Goal: Ask a question

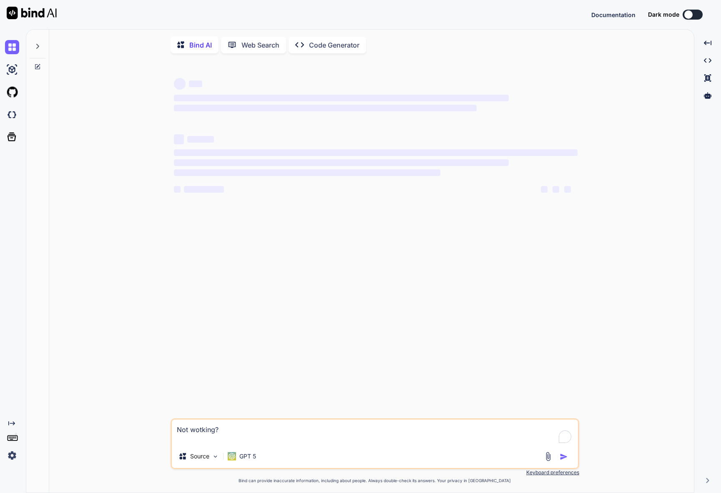
click at [10, 450] on img at bounding box center [12, 455] width 14 height 14
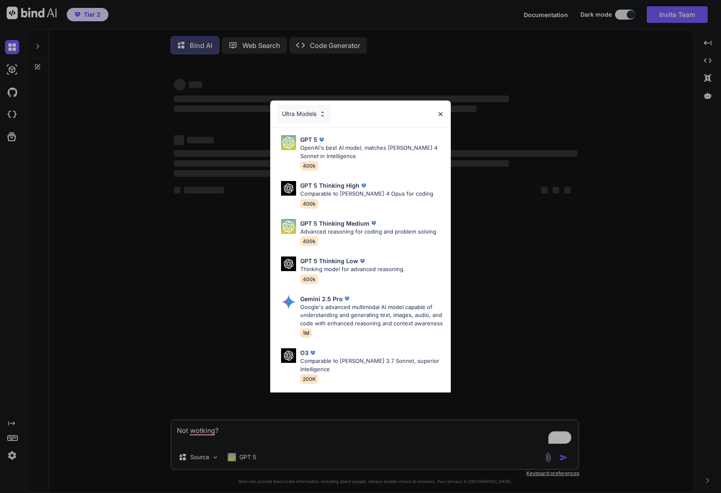
click at [512, 96] on div "Ultra Models GPT 5 OpenAI's best AI model, matches Claude 4 Sonnet in Intellige…" at bounding box center [360, 246] width 721 height 493
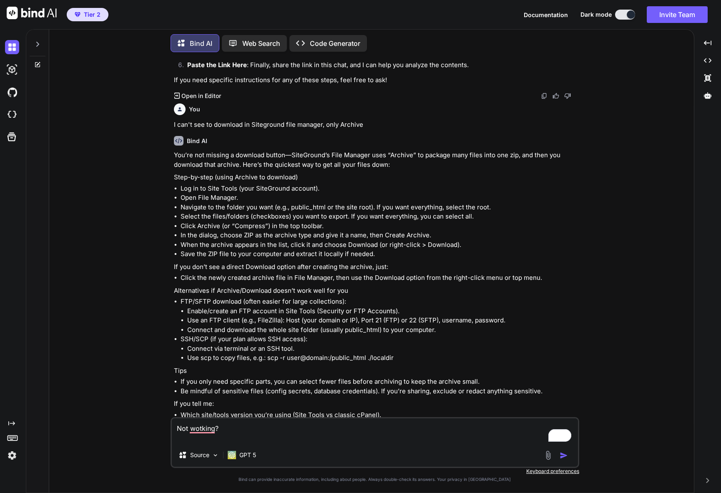
scroll to position [1190, 0]
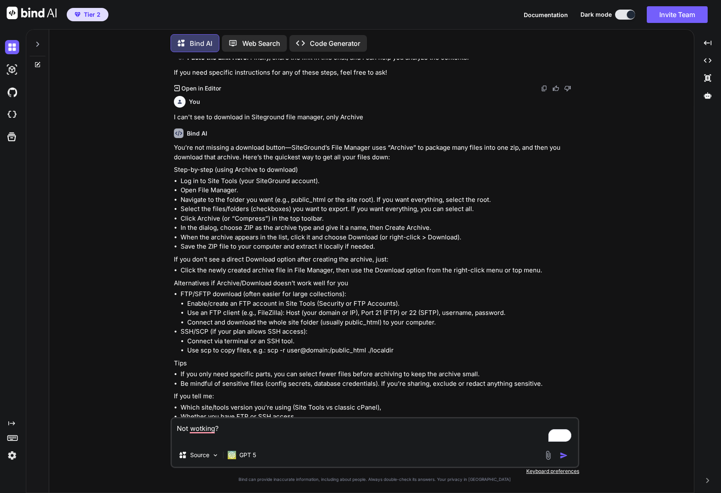
click at [15, 457] on img at bounding box center [12, 455] width 14 height 14
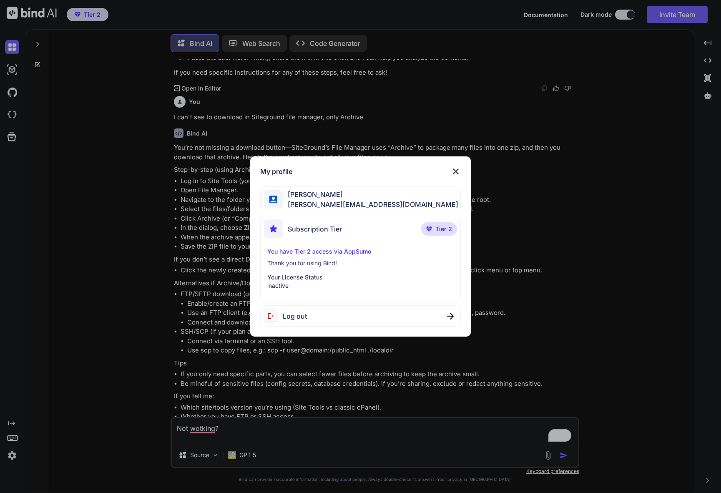
click at [327, 319] on div "Log out" at bounding box center [360, 315] width 200 height 21
type textarea "x"
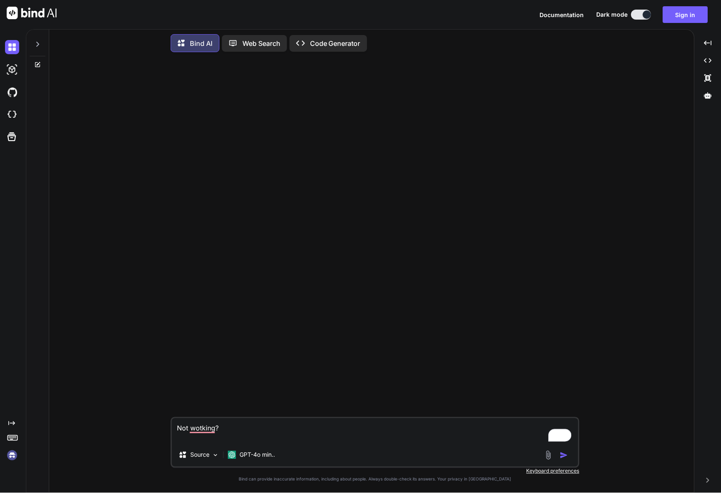
scroll to position [0, 0]
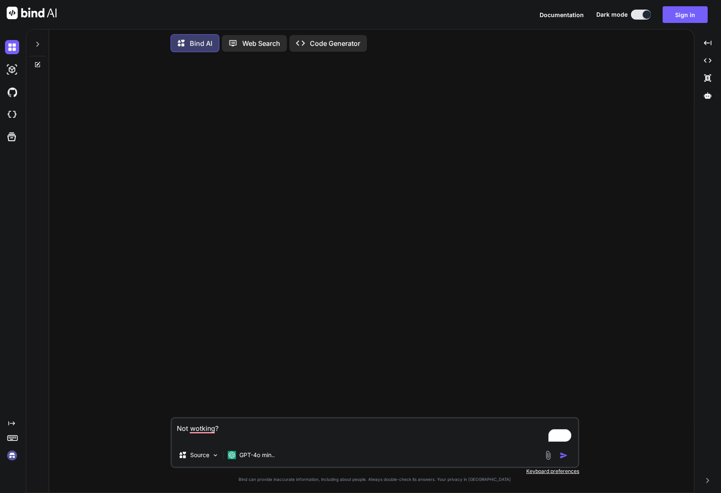
click at [12, 455] on img at bounding box center [12, 455] width 14 height 14
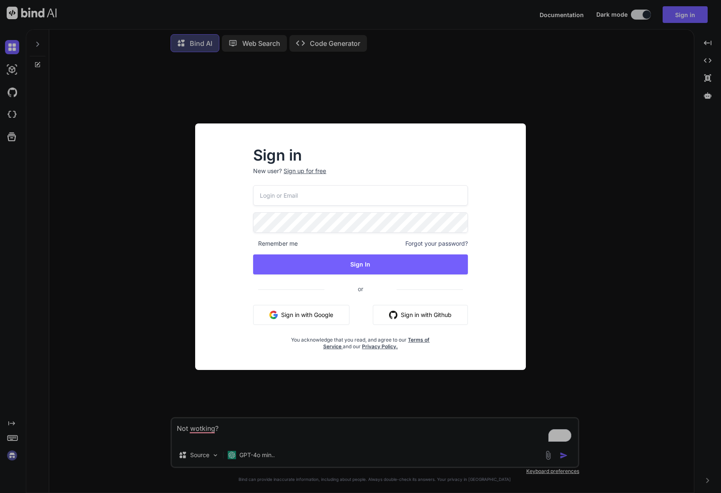
type input "[PERSON_NAME][EMAIL_ADDRESS][DOMAIN_NAME]"
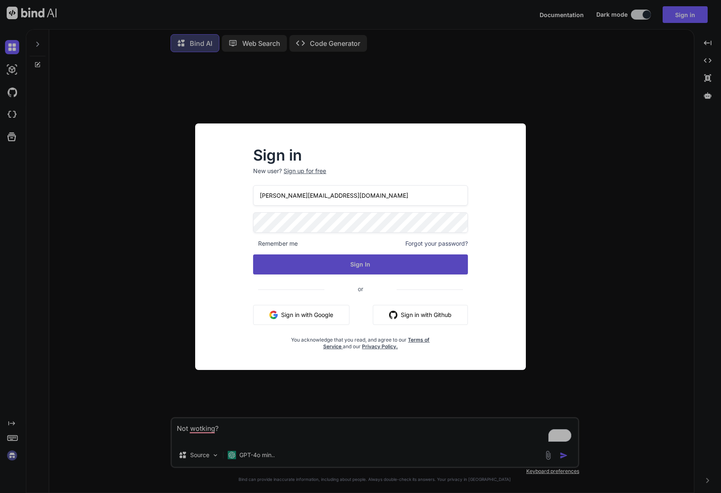
click at [324, 261] on button "Sign In" at bounding box center [360, 264] width 214 height 20
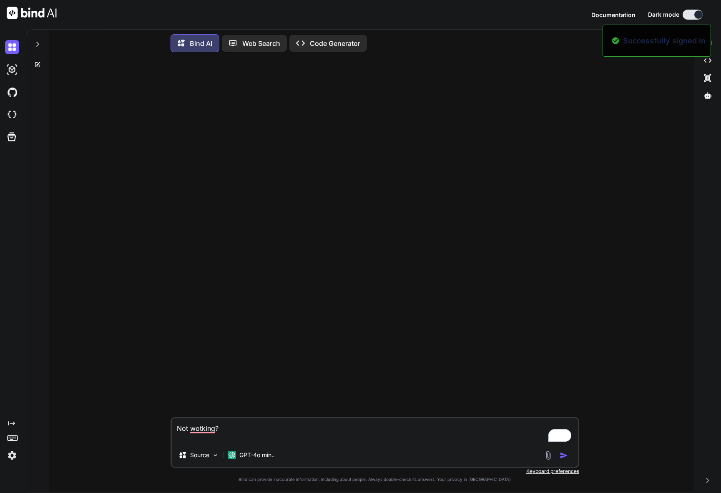
click at [5, 455] on img at bounding box center [12, 455] width 14 height 14
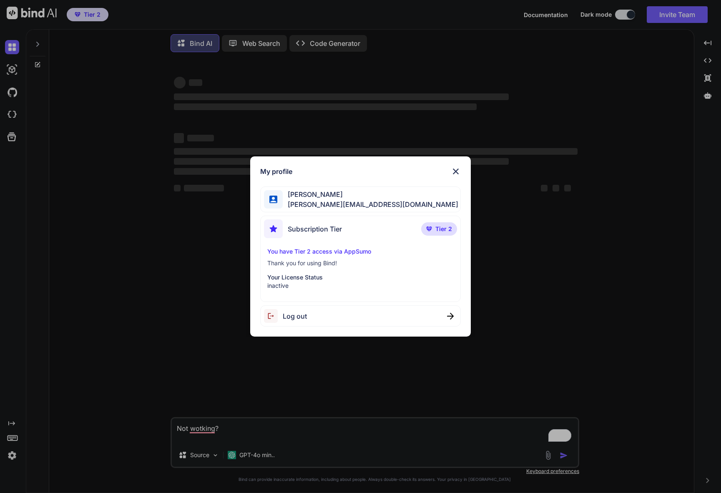
type textarea "x"
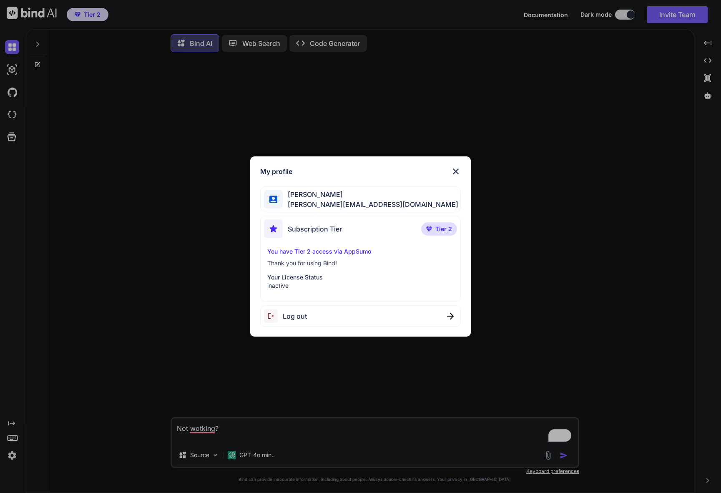
click at [13, 454] on div "My profile Stewart Bell stewart@audere.com.au Subscription Tier Tier 2 You have…" at bounding box center [360, 246] width 721 height 493
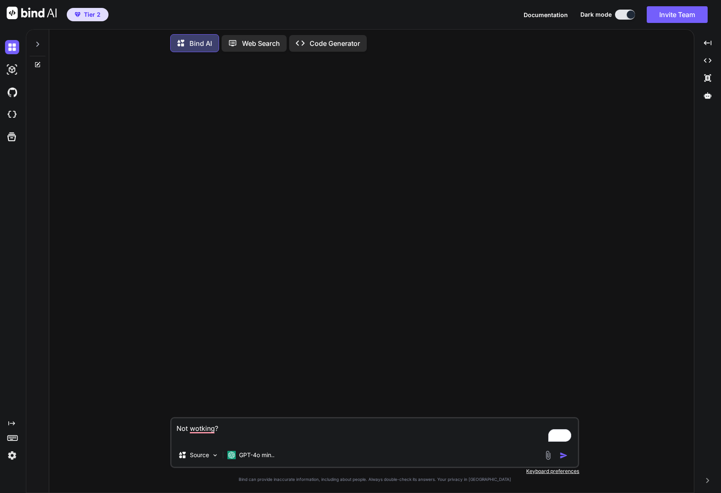
click at [7, 457] on img at bounding box center [12, 455] width 14 height 14
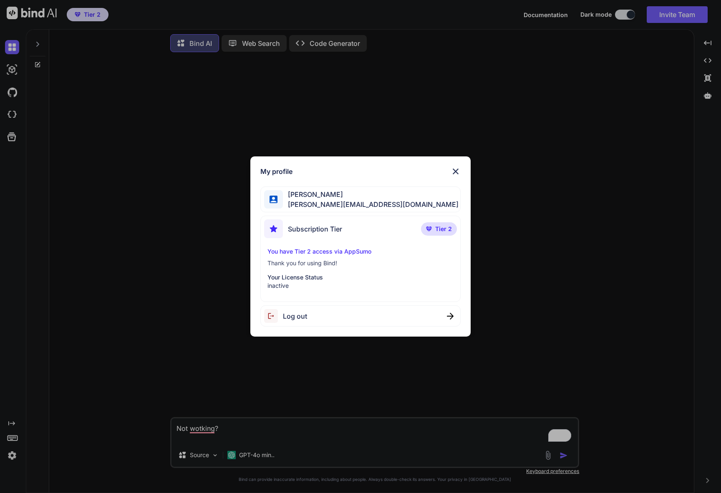
click at [404, 314] on div "Log out" at bounding box center [360, 315] width 200 height 21
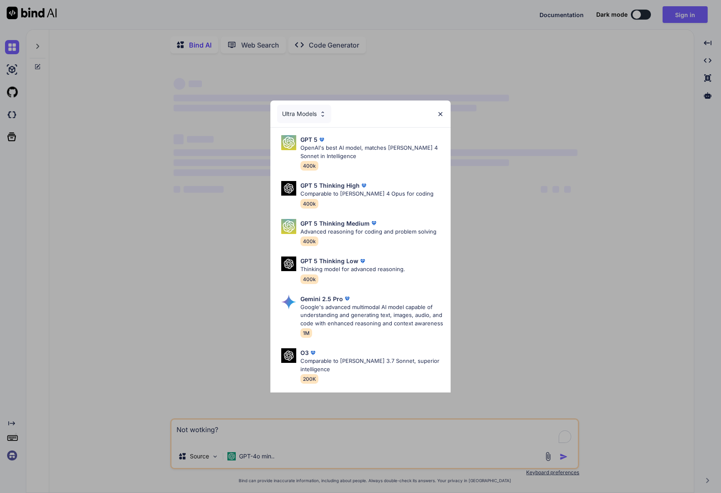
click at [480, 99] on div "Ultra Models GPT 5 OpenAI's best AI model, matches Claude 4 Sonnet in Intellige…" at bounding box center [360, 246] width 721 height 493
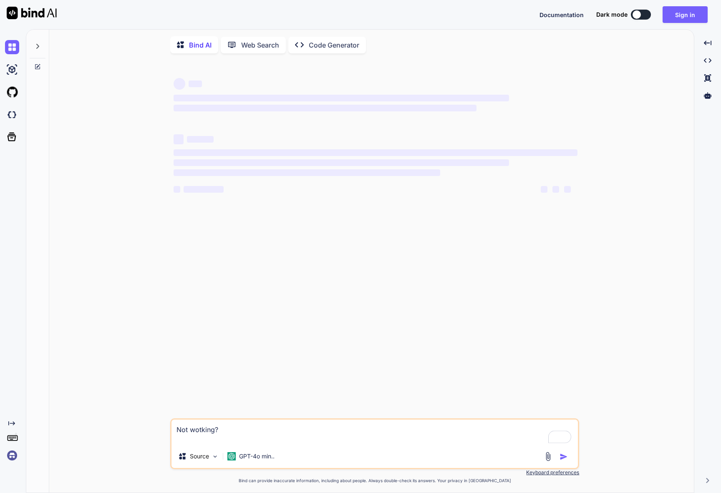
type textarea "x"
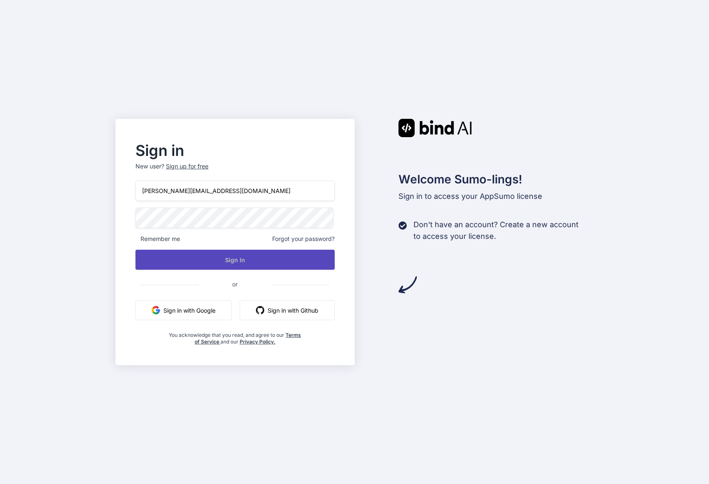
click at [241, 262] on button "Sign In" at bounding box center [235, 260] width 199 height 20
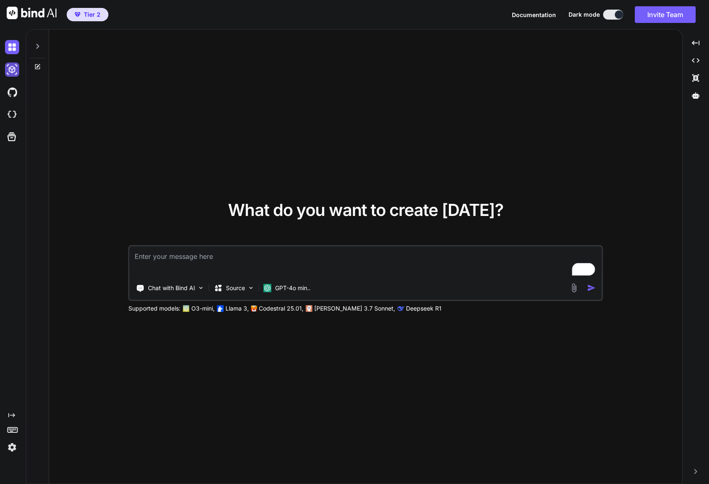
click at [15, 74] on img at bounding box center [12, 70] width 14 height 14
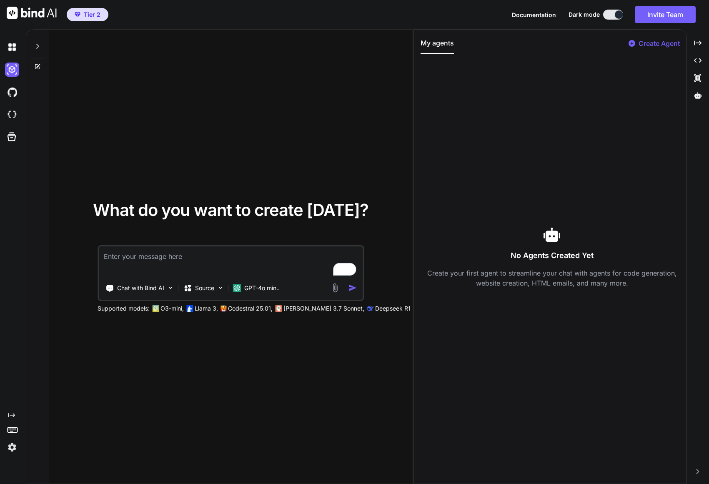
click at [41, 46] on div at bounding box center [38, 44] width 16 height 29
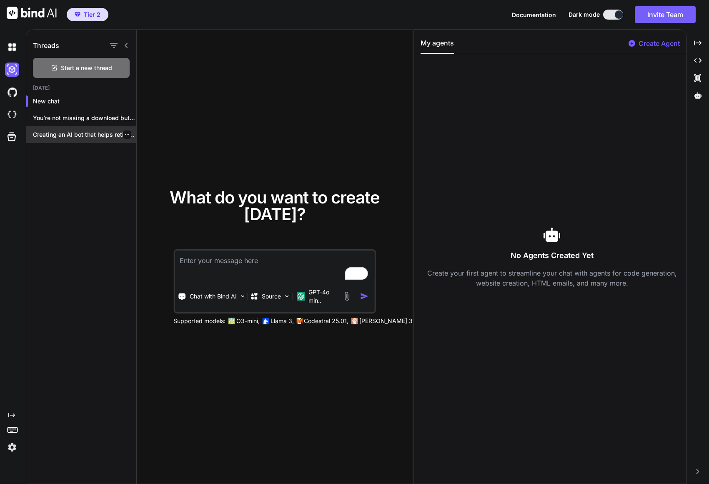
click at [88, 131] on p "Creating an AI bot that helps retirees..." at bounding box center [84, 135] width 103 height 8
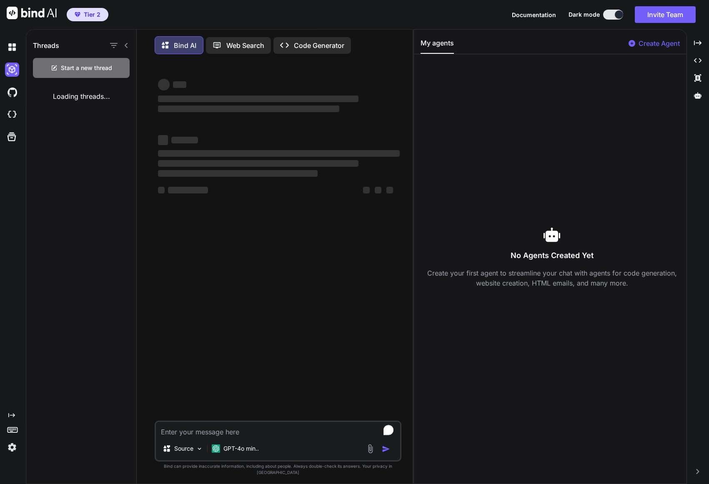
click at [88, 118] on div "Threads Start a new thread Loading threads..." at bounding box center [81, 258] width 111 height 456
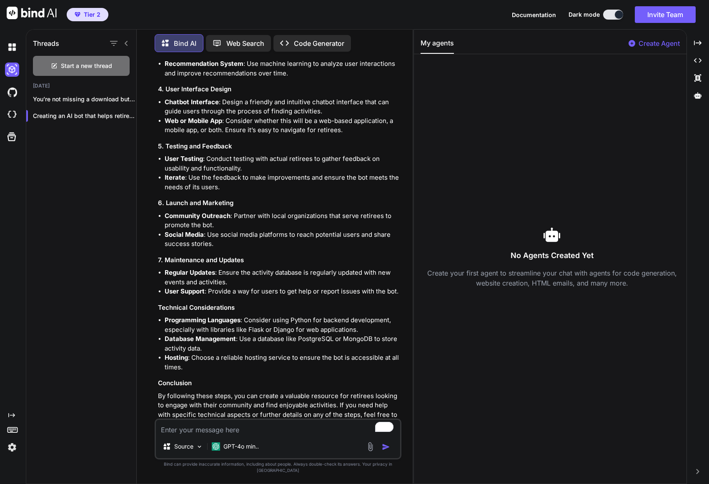
scroll to position [324, 0]
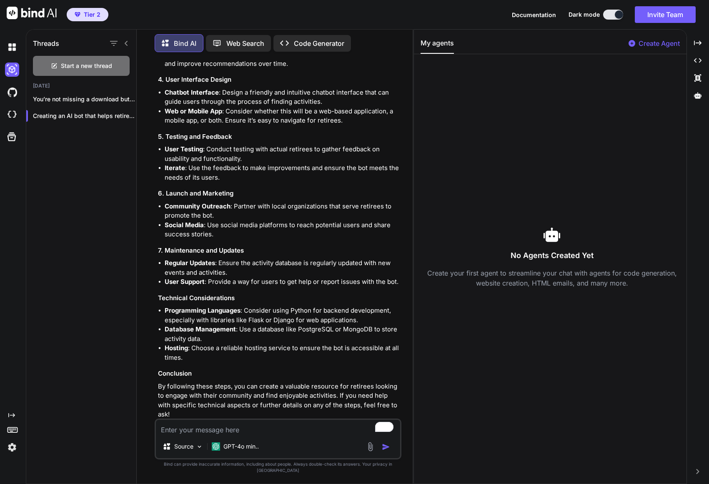
click at [207, 435] on textarea "To enrich screen reader interactions, please activate Accessibility in Grammarl…" at bounding box center [278, 427] width 244 height 15
click at [56, 99] on p "You’re not missing a download button—SiteGround’s File..." at bounding box center [84, 99] width 103 height 8
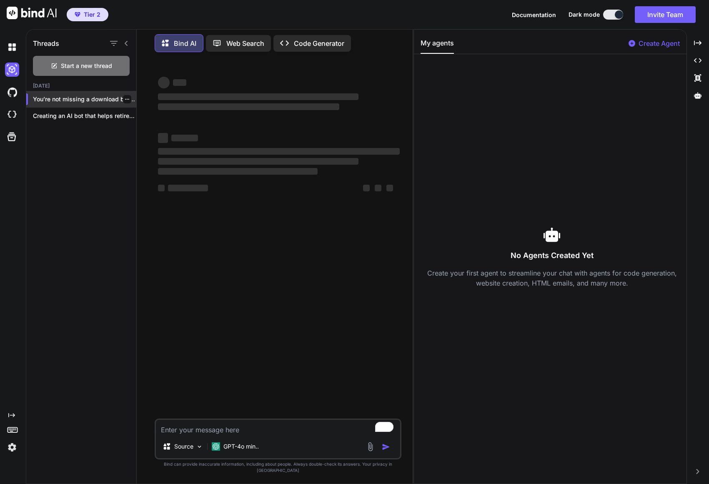
scroll to position [0, 0]
type textarea "x"
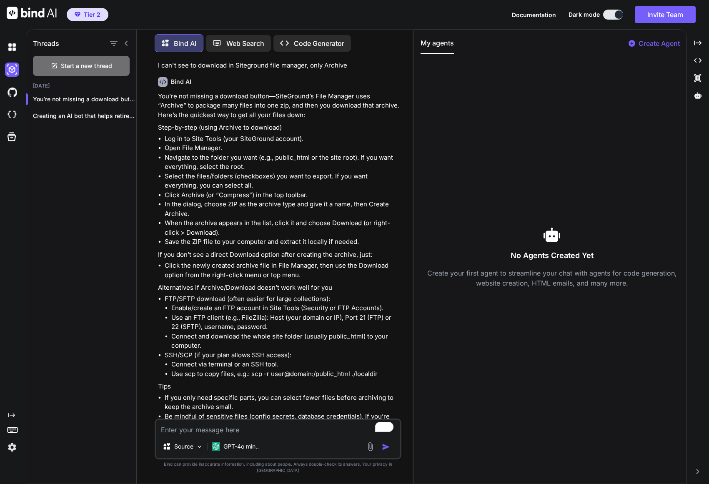
scroll to position [1793, 0]
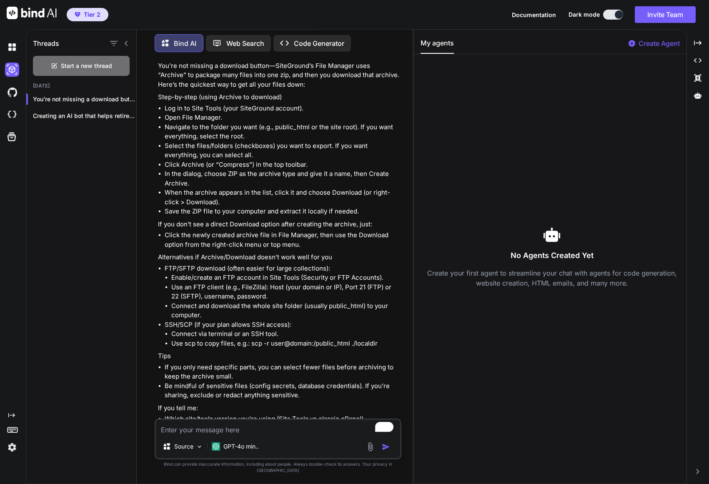
click at [179, 435] on textarea "To enrich screen reader interactions, please activate Accessibility in Grammarl…" at bounding box center [278, 427] width 244 height 15
paste textarea "Some years ago I had a web application built for me that is a online calculator…"
type textarea "Some years ago I had a web application built for me that is a online calculator…"
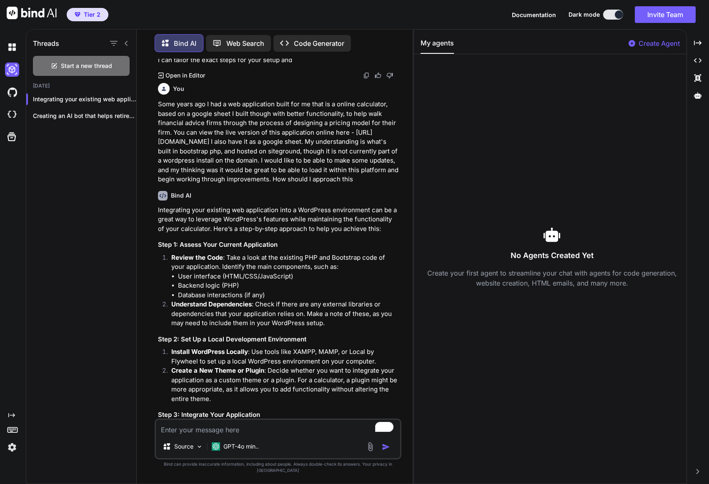
scroll to position [2036, 0]
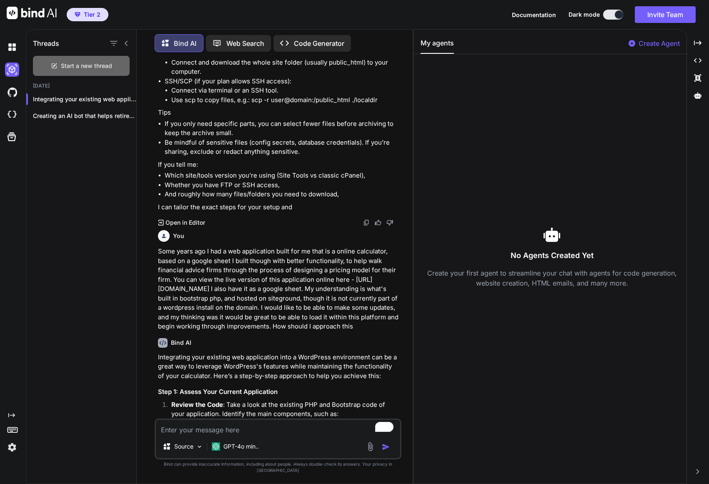
click at [70, 58] on div "Start a new thread" at bounding box center [81, 66] width 97 height 20
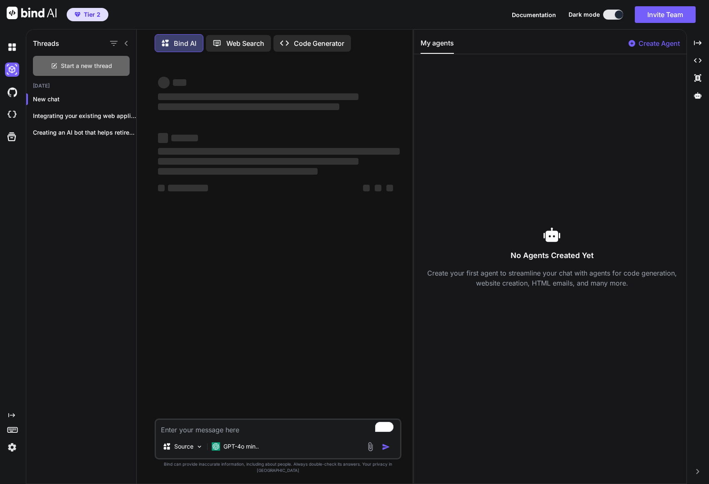
scroll to position [0, 0]
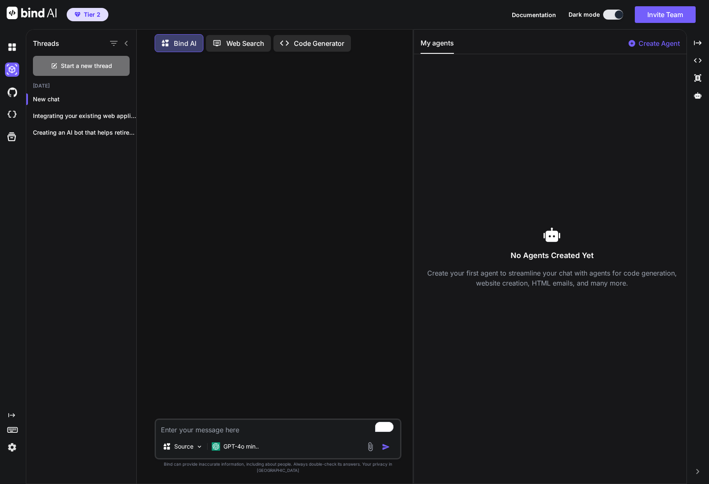
click at [194, 435] on textarea "To enrich screen reader interactions, please activate Accessibility in Grammarl…" at bounding box center [278, 427] width 244 height 15
paste textarea "First logout from your existing Bind AI account Go to [URL][DOMAIN_NAME] Click …"
type textarea "First logout from your existing Bind AI account Go to [URL][DOMAIN_NAME] Click …"
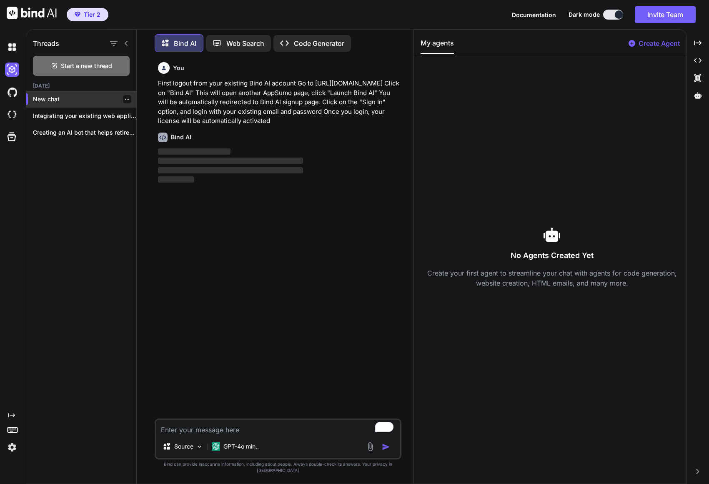
click at [125, 97] on icon "button" at bounding box center [127, 99] width 5 height 5
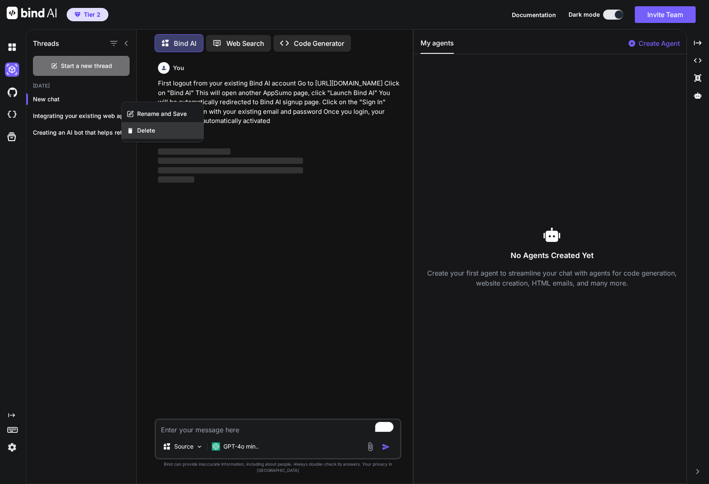
click at [139, 131] on span "Delete" at bounding box center [146, 130] width 18 height 8
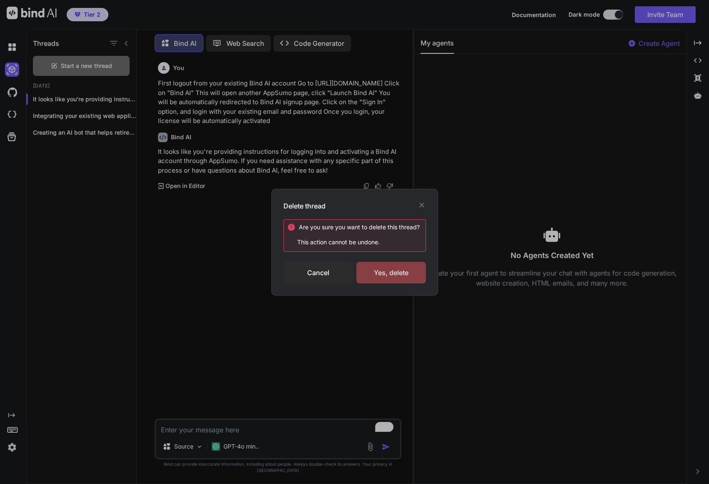
click at [376, 267] on div "Yes, delete" at bounding box center [392, 273] width 70 height 22
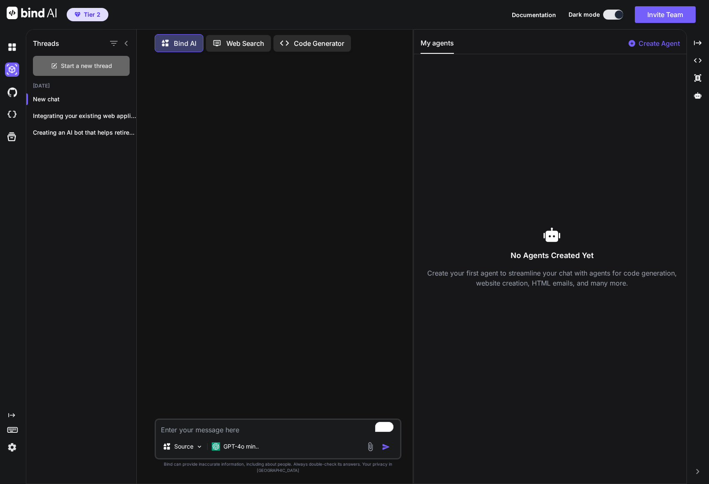
click at [91, 62] on span "Start a new thread" at bounding box center [86, 66] width 51 height 8
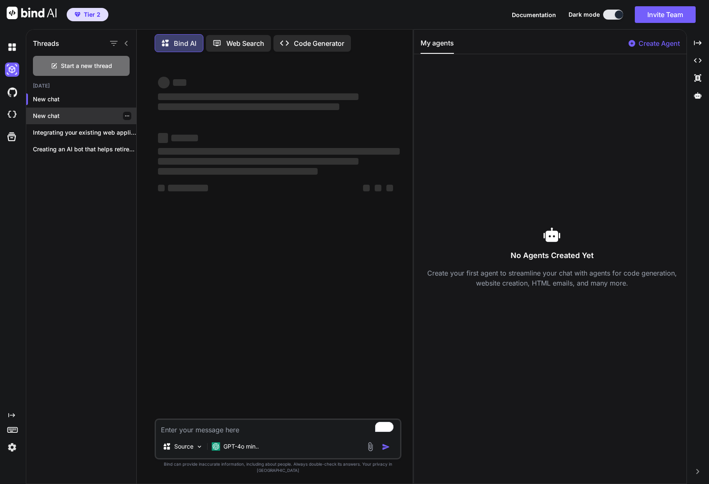
click at [50, 112] on p "New chat" at bounding box center [84, 116] width 103 height 8
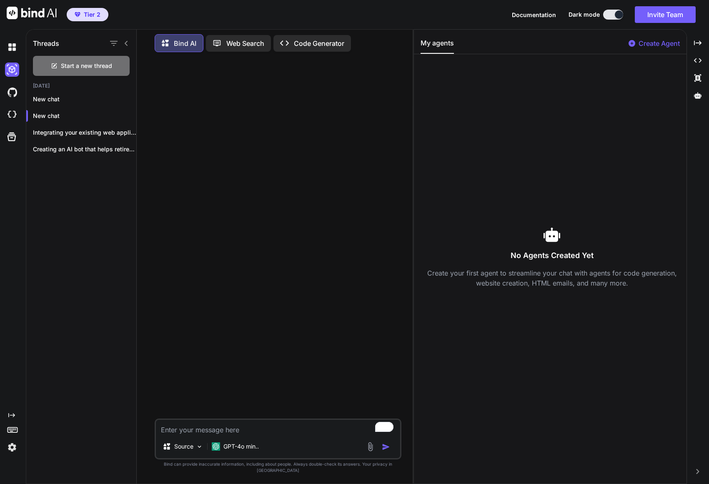
click at [193, 435] on textarea "To enrich screen reader interactions, please activate Accessibility in Grammarl…" at bounding box center [278, 427] width 244 height 15
paste textarea "Some years ago I had a web application built for me that is a online calculator…"
type textarea "Some years ago I had a web application built for me that is a online calculator…"
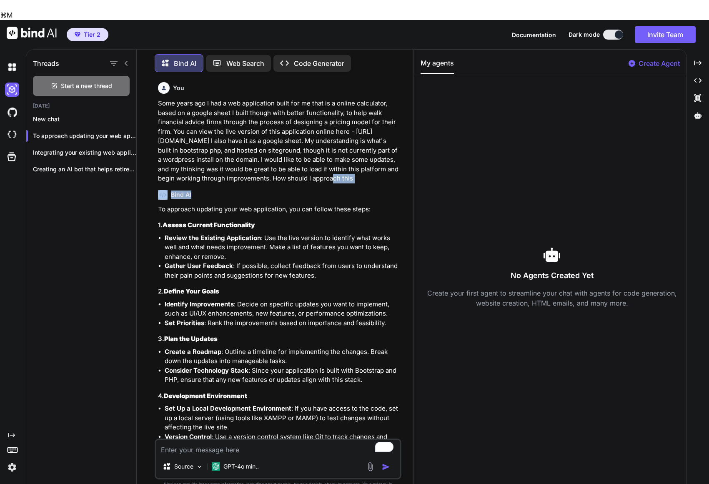
drag, startPoint x: 238, startPoint y: 180, endPoint x: 353, endPoint y: 161, distance: 116.7
click at [353, 161] on div "You Some years ago I had a web application built for me that is a online calcul…" at bounding box center [278, 259] width 245 height 360
click at [314, 171] on p "Some years ago I had a web application built for me that is a online calculator…" at bounding box center [279, 141] width 242 height 85
drag, startPoint x: 281, startPoint y: 170, endPoint x: 332, endPoint y: 142, distance: 57.8
click at [332, 142] on p "Some years ago I had a web application built for me that is a online calculator…" at bounding box center [279, 141] width 242 height 85
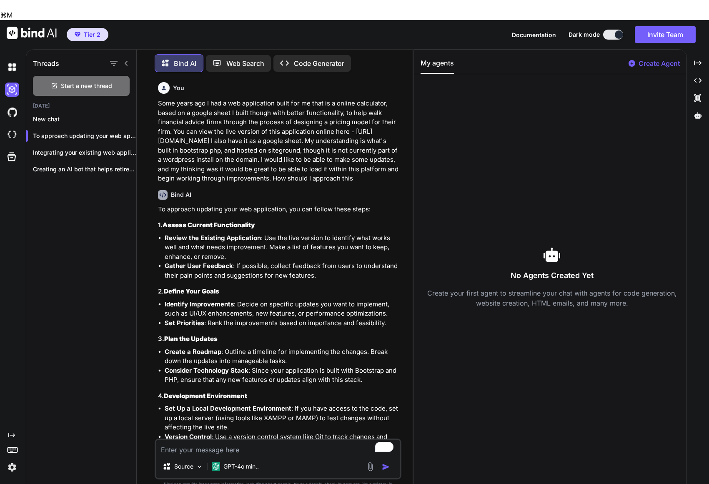
copy p "I would like to be able to make some updates, and my thinking was it would be g…"
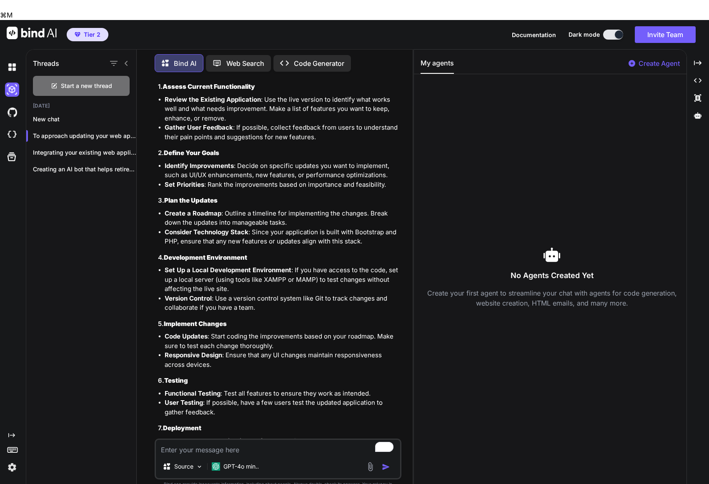
scroll to position [404, 0]
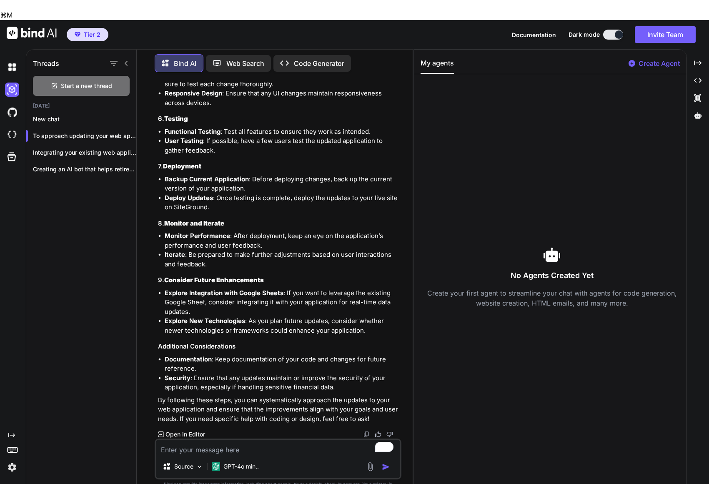
click at [300, 440] on textarea "To enrich screen reader interactions, please activate Accessibility in Grammarl…" at bounding box center [278, 447] width 244 height 15
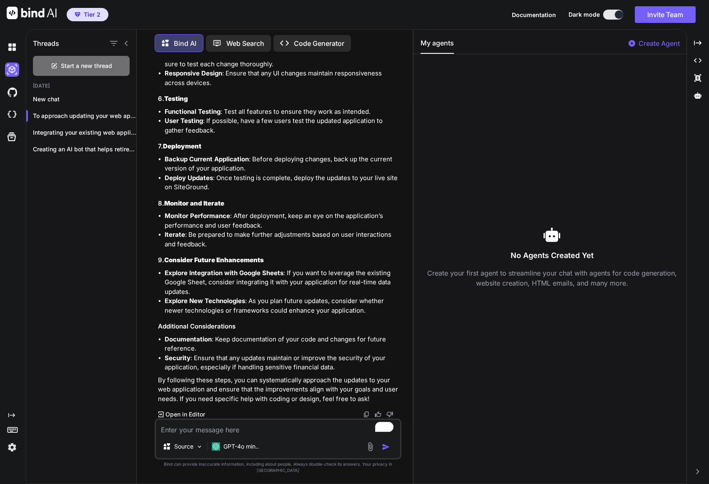
paste textarea "I would like to be able to make some updates, and my thinking was it would be g…"
type textarea "I would like to be able to make some updates, and my thinking was it would be g…"
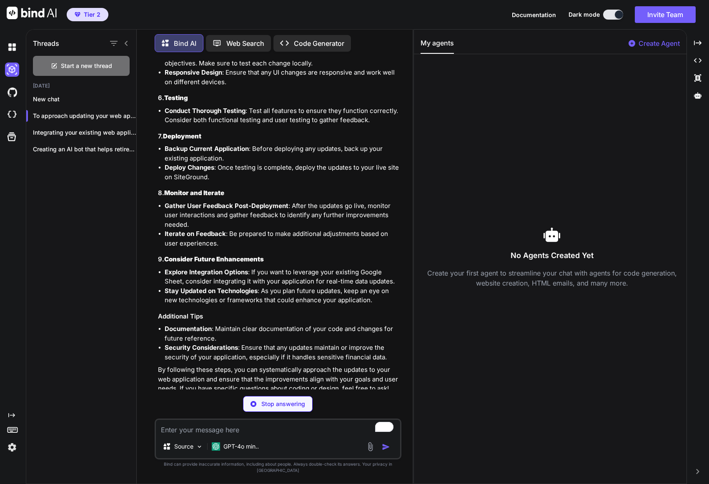
scroll to position [1108, 0]
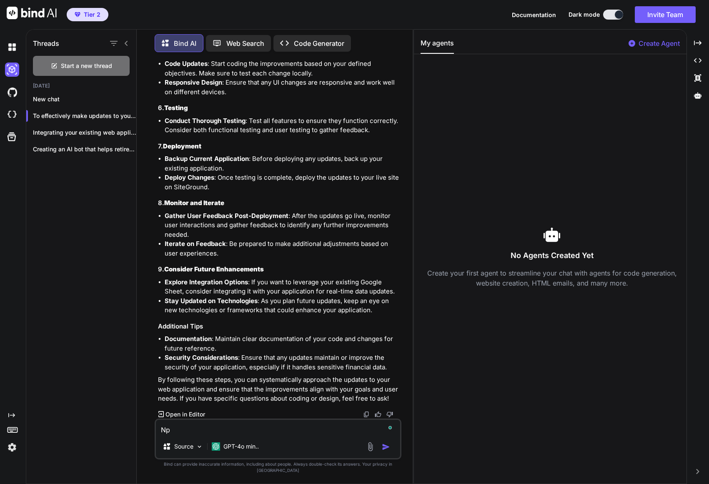
type textarea "N"
type textarea "Ok. lets start with "How can I load the app files in here for review""
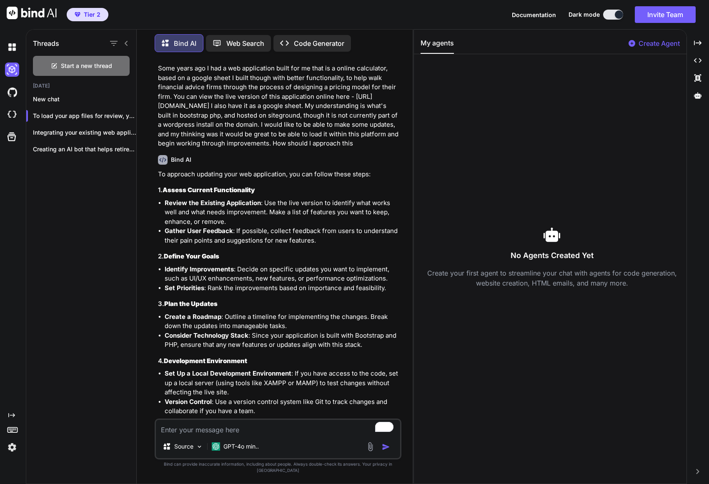
scroll to position [0, 0]
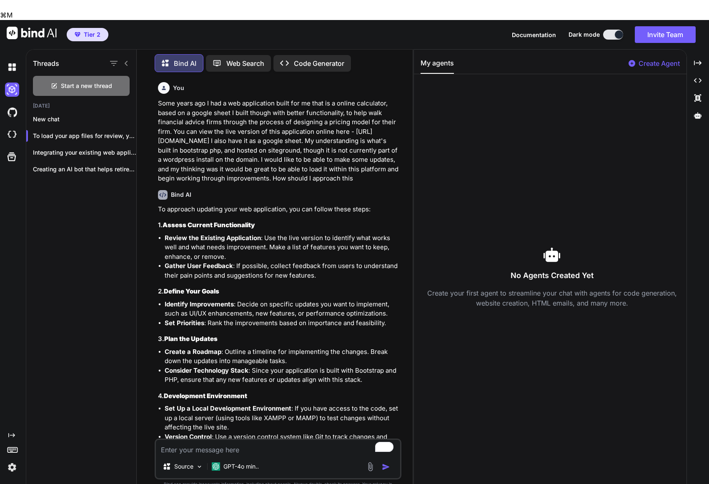
drag, startPoint x: 234, startPoint y: 168, endPoint x: 156, endPoint y: 86, distance: 113.2
click at [156, 86] on div "You Some years ago I had a web application built for me that is a online calcul…" at bounding box center [278, 291] width 247 height 425
copy p "Some years ago I had a web application built for me that is a online calculator…"
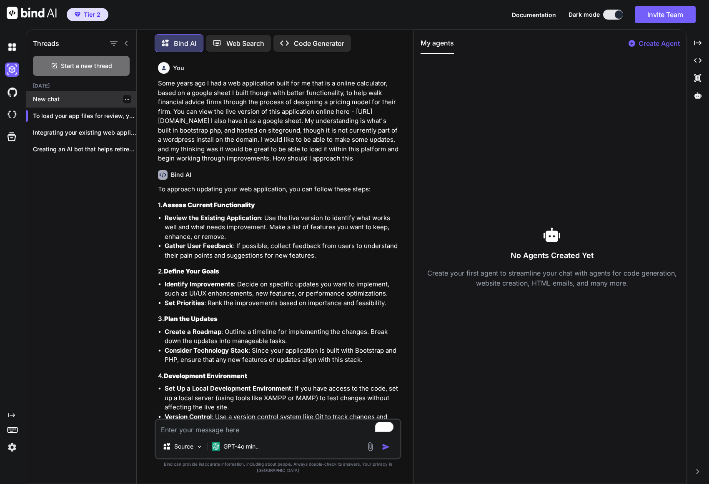
click at [51, 95] on p "New chat" at bounding box center [84, 99] width 103 height 8
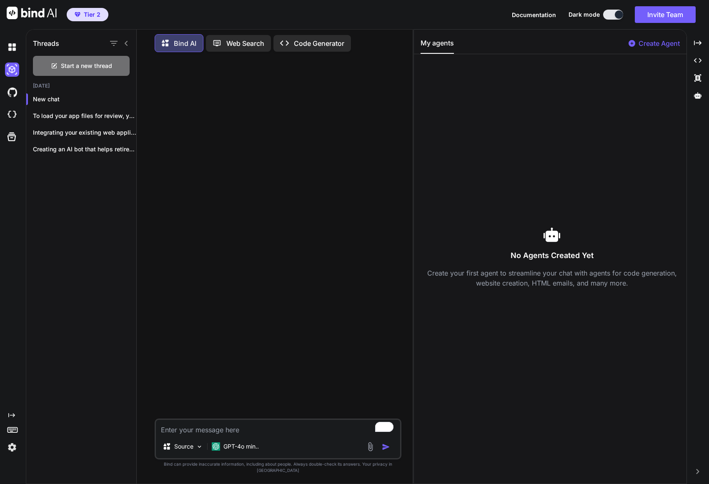
click at [211, 429] on textarea "To enrich screen reader interactions, please activate Accessibility in Grammarl…" at bounding box center [278, 427] width 244 height 15
type textarea "Can you code for Roblox?"
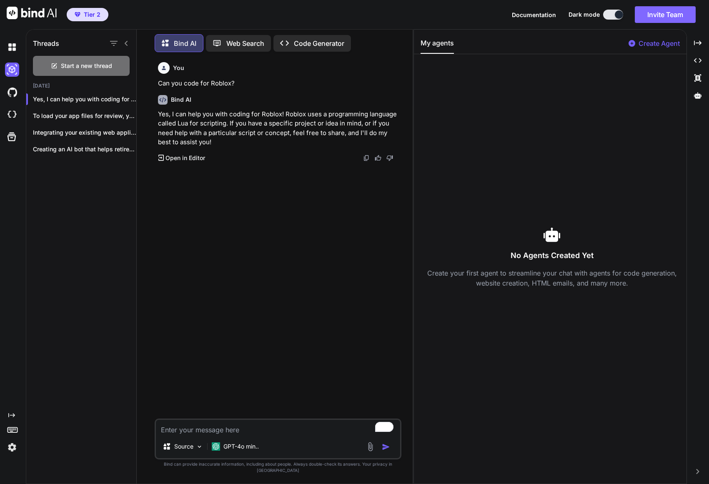
click at [648, 11] on button "Invite Team" at bounding box center [665, 14] width 61 height 17
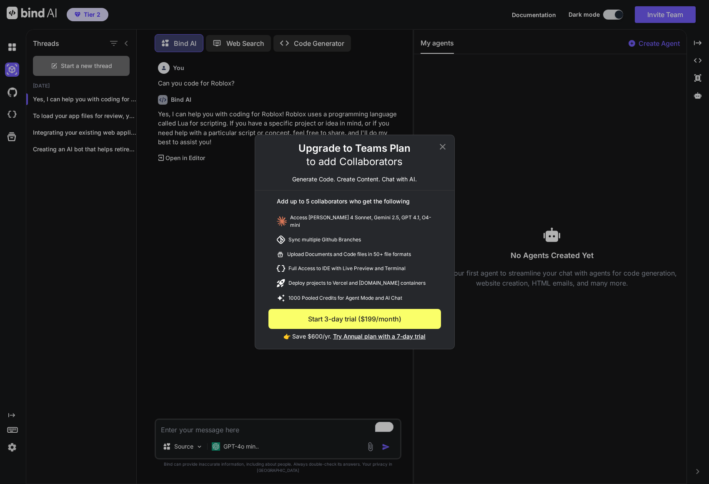
click at [441, 149] on icon at bounding box center [443, 147] width 10 height 10
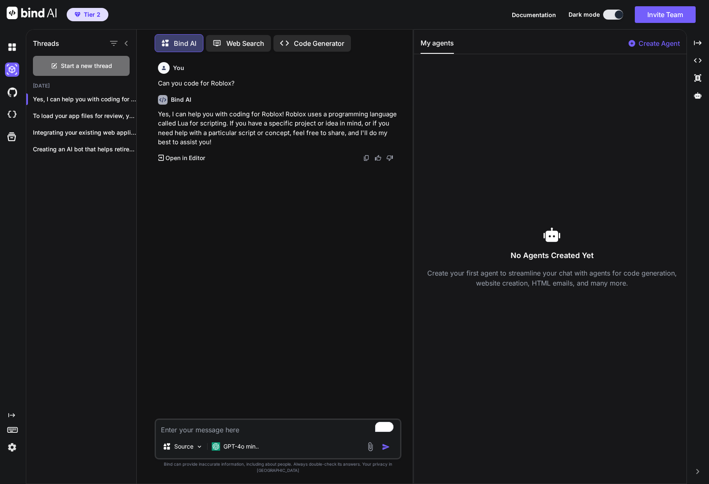
click at [207, 435] on textarea "To enrich screen reader interactions, please activate Accessibility in Grammarl…" at bounding box center [278, 427] width 244 height 15
